Goal: Check status: Check status

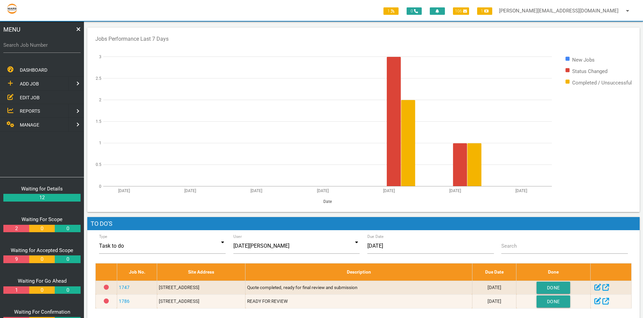
click at [19, 46] on label "Search Job Number" at bounding box center [41, 45] width 77 height 8
click at [19, 46] on input "Search Job Number" at bounding box center [41, 44] width 77 height 15
type input "1356"
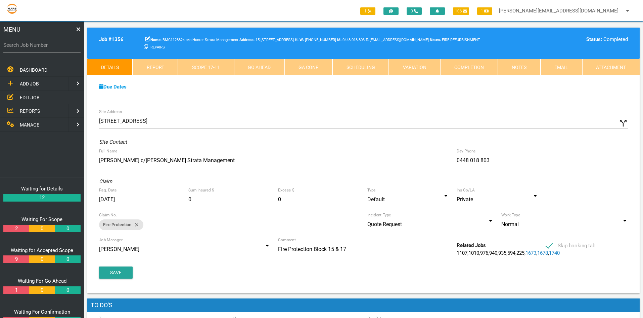
click at [470, 65] on link "Completion" at bounding box center [469, 67] width 57 height 16
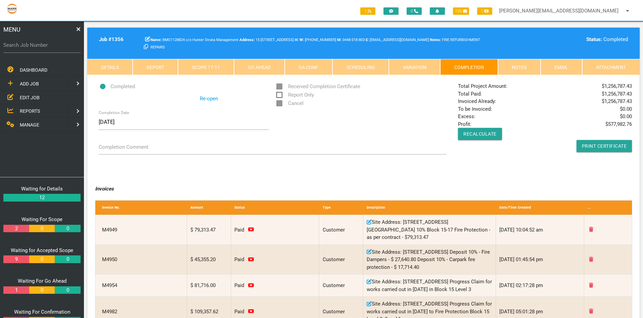
click at [30, 46] on label "Search Job Number" at bounding box center [41, 45] width 77 height 8
click at [30, 46] on input "Search Job Number" at bounding box center [41, 44] width 77 height 15
type input "1750"
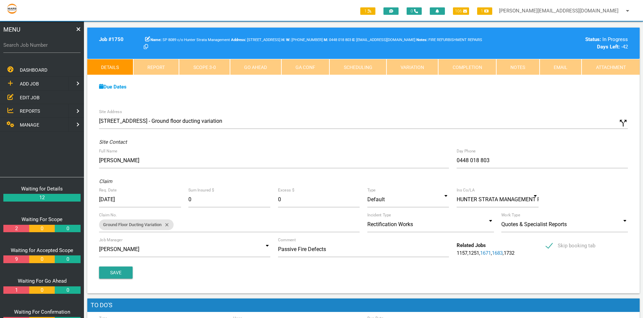
click at [472, 64] on link "Completion" at bounding box center [468, 67] width 58 height 16
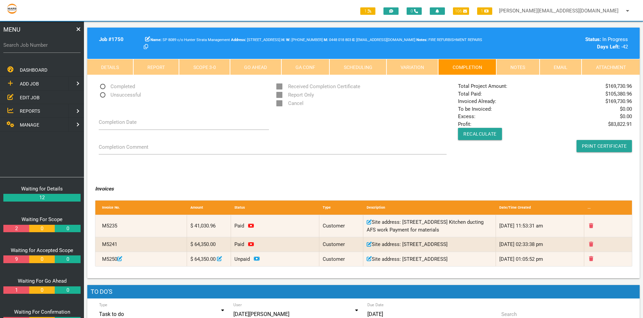
click at [32, 96] on span "EDIT JOB" at bounding box center [30, 96] width 20 height 5
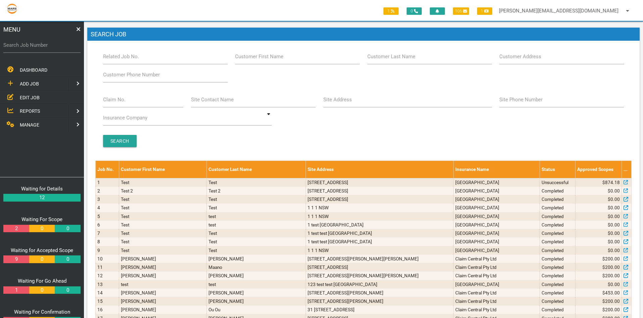
click at [337, 101] on label "Site Address" at bounding box center [338, 100] width 29 height 8
click at [337, 101] on input "Site Address" at bounding box center [408, 99] width 169 height 15
type input "honey suckle drive"
click at [120, 144] on input "Search" at bounding box center [120, 141] width 34 height 12
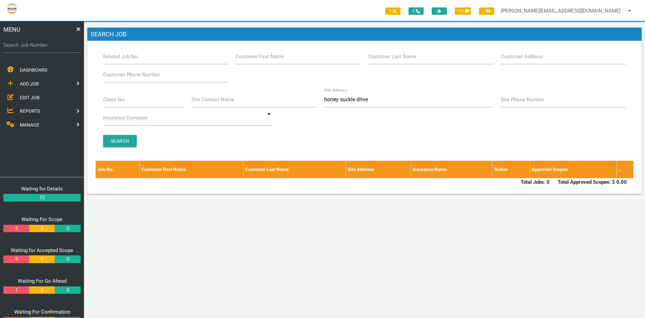
click at [324, 99] on div "Site Address honey suckle drive" at bounding box center [408, 101] width 177 height 18
click at [324, 99] on input "honey suckle drive" at bounding box center [408, 99] width 169 height 15
type input "15-17 honey suckle drive"
click at [132, 140] on input "Search" at bounding box center [120, 141] width 34 height 12
drag, startPoint x: 356, startPoint y: 100, endPoint x: 355, endPoint y: 116, distance: 16.2
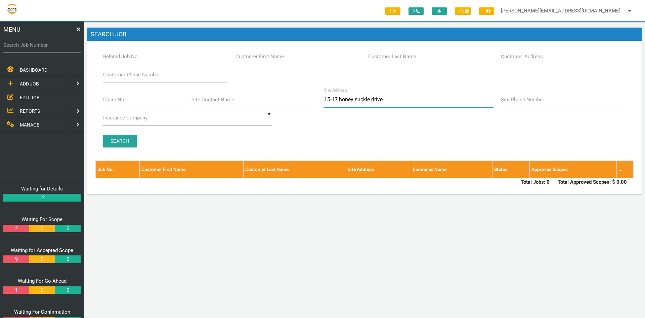
click at [356, 100] on input "15-17 honey suckle drive" at bounding box center [408, 99] width 169 height 15
type input "[STREET_ADDRESS]"
click at [127, 137] on input "Search" at bounding box center [120, 141] width 34 height 12
click at [387, 99] on input "[STREET_ADDRESS]" at bounding box center [408, 99] width 169 height 15
type input "15-17 honeysuc"
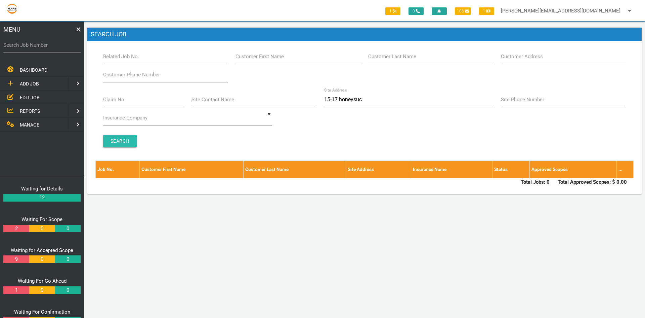
click at [123, 139] on input "Search" at bounding box center [120, 141] width 34 height 12
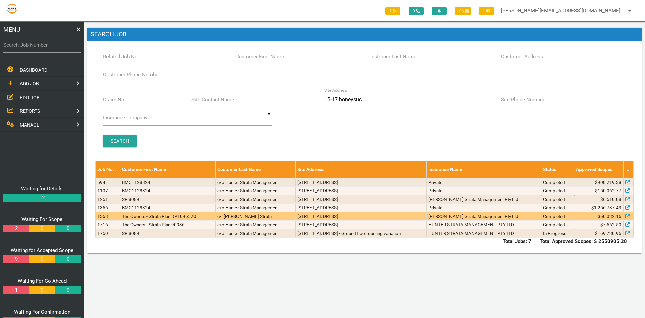
click at [113, 213] on td "1368" at bounding box center [108, 216] width 25 height 8
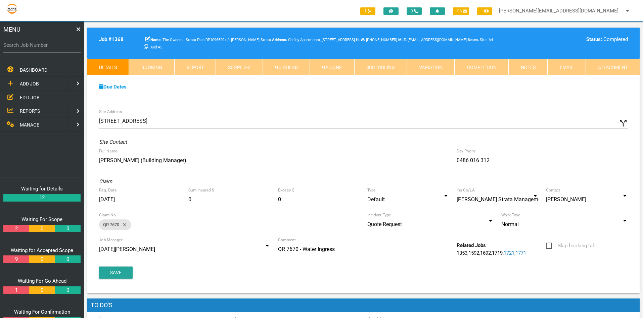
click at [243, 69] on link "Scope 2 - 2" at bounding box center [239, 67] width 47 height 16
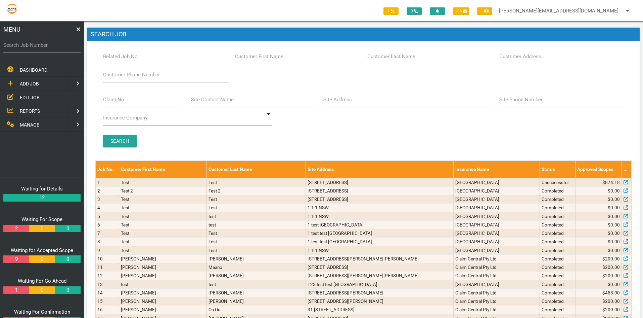
click at [332, 101] on label "Site Address" at bounding box center [338, 100] width 29 height 8
click at [332, 101] on input "Site Address" at bounding box center [408, 99] width 169 height 15
type input "19 honey"
click at [114, 143] on input "Search" at bounding box center [120, 141] width 34 height 12
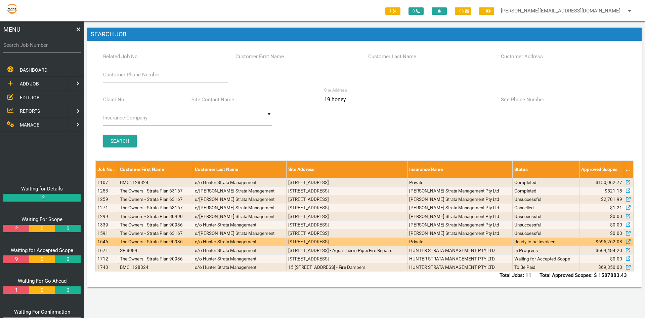
click at [105, 244] on td "1646" at bounding box center [107, 241] width 23 height 8
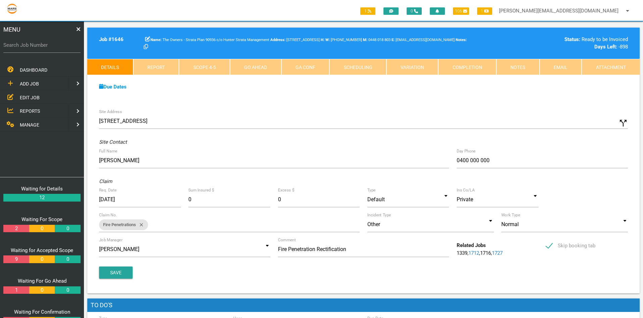
click at [210, 68] on link "Scope 4 - 5" at bounding box center [204, 67] width 51 height 16
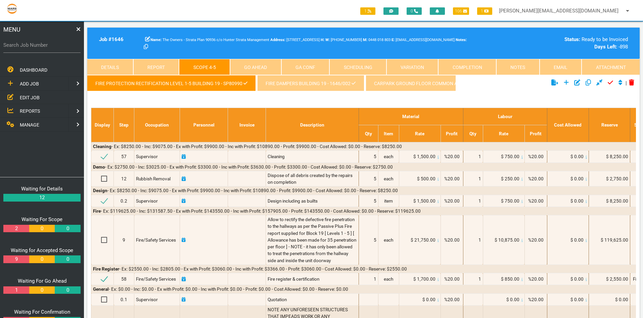
click at [468, 66] on link "Completion" at bounding box center [468, 67] width 58 height 16
